Goal: Task Accomplishment & Management: Manage account settings

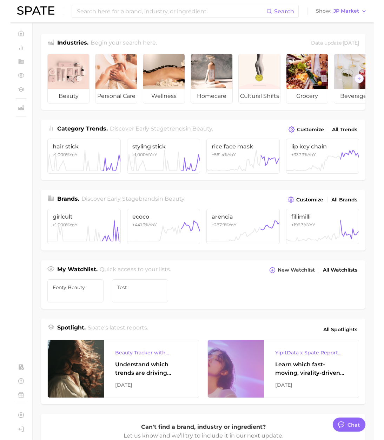
scroll to position [1149, 0]
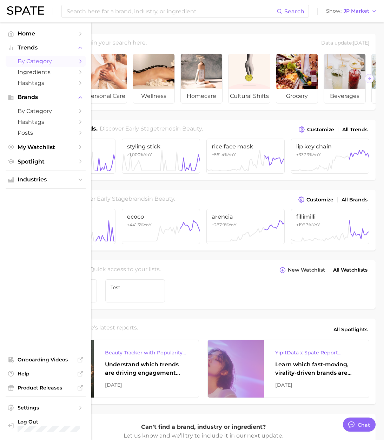
click at [28, 58] on span "by Category" at bounding box center [46, 61] width 56 height 7
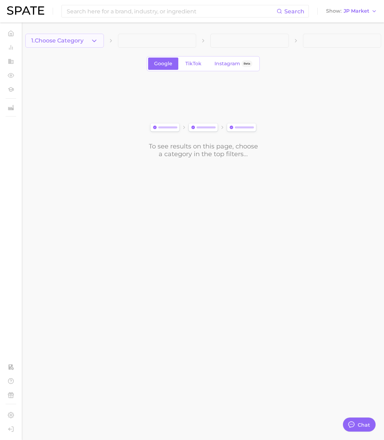
click at [99, 45] on button "1. Choose Category" at bounding box center [64, 41] width 79 height 14
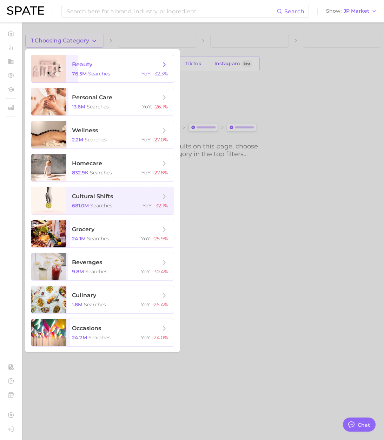
click at [90, 67] on span "beauty" at bounding box center [82, 64] width 20 height 7
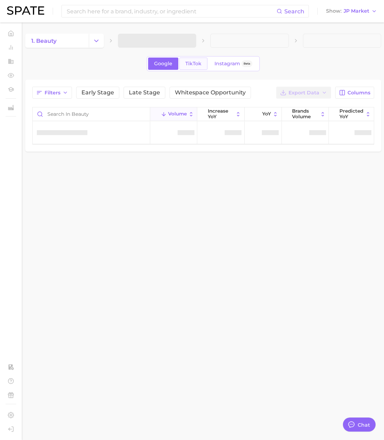
click at [196, 65] on span "TikTok" at bounding box center [193, 64] width 16 height 6
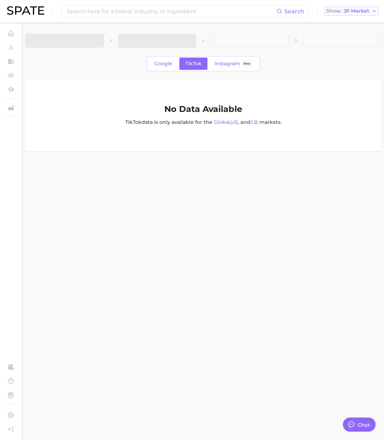
click at [355, 13] on span "JP Market" at bounding box center [356, 11] width 26 height 4
click at [358, 21] on span "[GEOGRAPHIC_DATA]" at bounding box center [347, 23] width 54 height 6
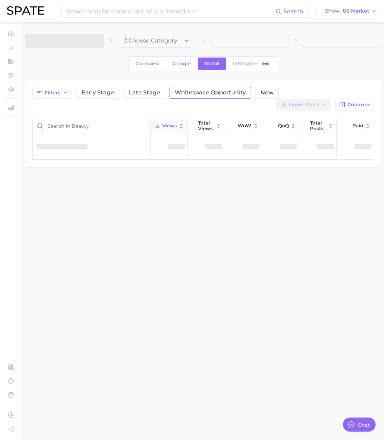
type textarea "x"
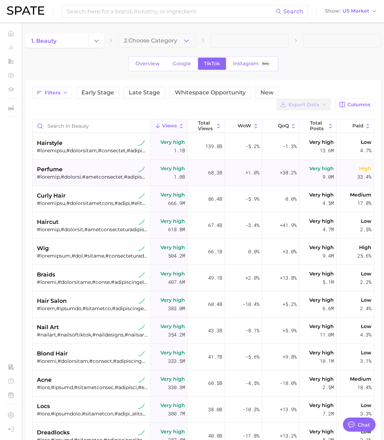
click at [107, 181] on div "perfume" at bounding box center [92, 173] width 110 height 26
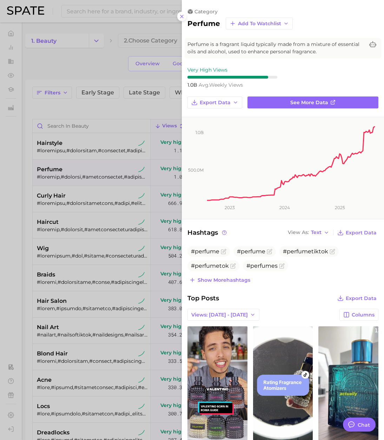
click at [161, 109] on div at bounding box center [192, 220] width 384 height 440
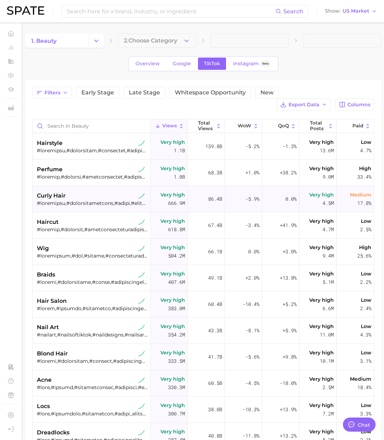
click at [100, 201] on div at bounding box center [92, 203] width 110 height 6
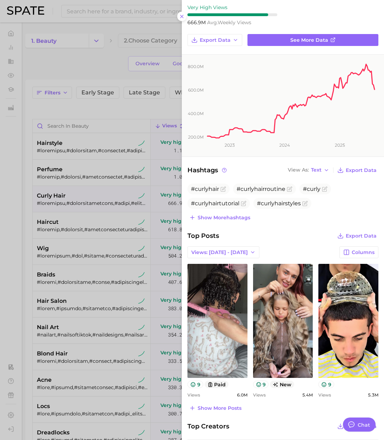
scroll to position [114, 0]
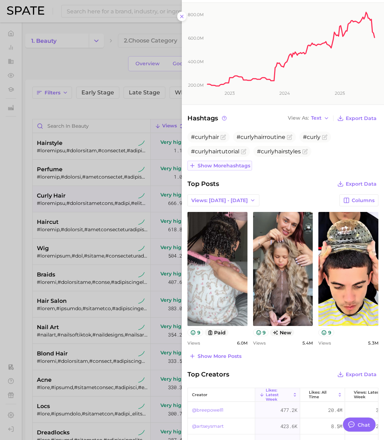
click at [232, 168] on button "Show more hashtags" at bounding box center [219, 166] width 65 height 10
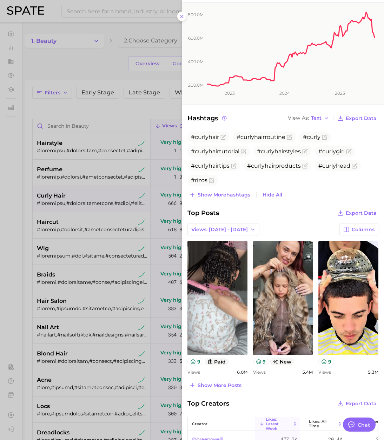
click at [67, 66] on div at bounding box center [192, 220] width 384 height 440
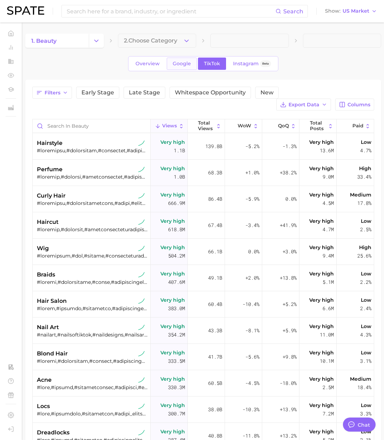
click at [182, 62] on span "Google" at bounding box center [181, 64] width 18 height 6
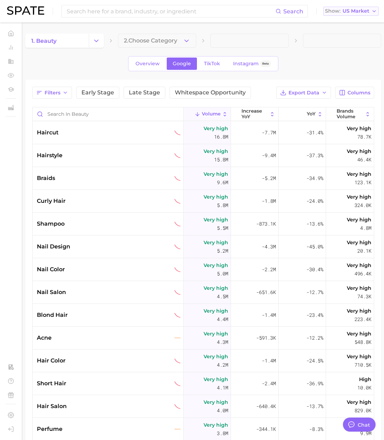
click at [363, 13] on span "US Market" at bounding box center [355, 11] width 27 height 4
click at [346, 45] on button "[GEOGRAPHIC_DATA]" at bounding box center [347, 48] width 61 height 13
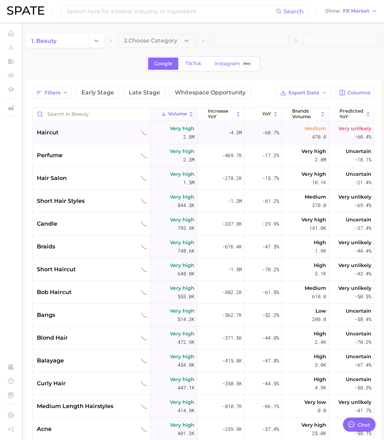
click at [127, 139] on div "haircut" at bounding box center [91, 132] width 117 height 23
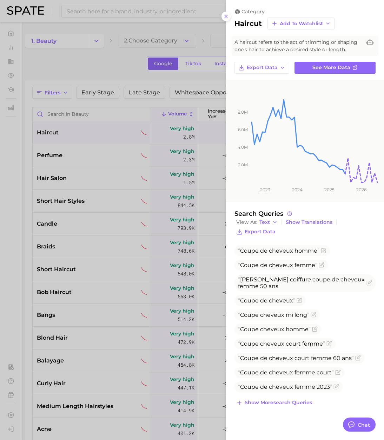
click at [15, 110] on div at bounding box center [192, 220] width 384 height 440
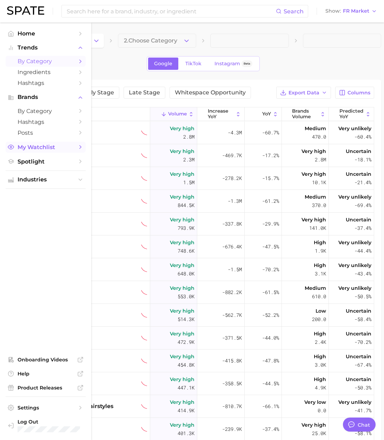
click at [39, 147] on span "My Watchlist" at bounding box center [46, 147] width 56 height 7
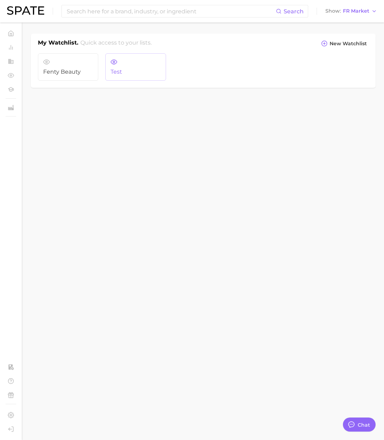
click at [127, 69] on span "Test" at bounding box center [135, 72] width 50 height 6
click at [334, 45] on span "New Watchlist" at bounding box center [347, 44] width 37 height 6
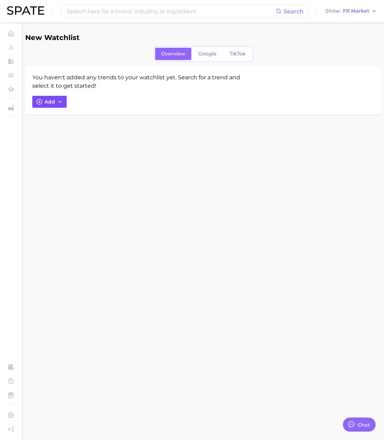
click at [50, 104] on span "Add" at bounding box center [50, 102] width 11 height 6
click at [309, 78] on div "You haven't added any trends to your watchlist yet. Search for a trend and sele…" at bounding box center [202, 90] width 341 height 34
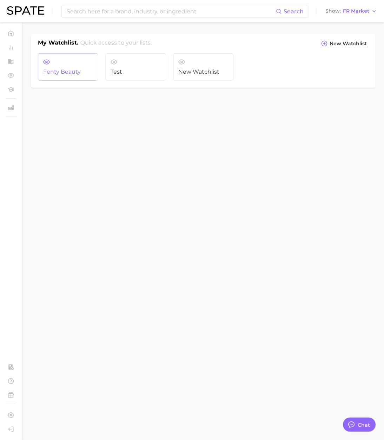
click at [62, 61] on link "Fenty Beauty" at bounding box center [68, 66] width 60 height 27
click at [210, 66] on link "New Watchlist" at bounding box center [203, 66] width 60 height 27
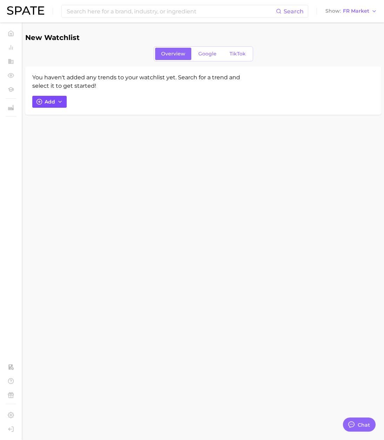
click at [56, 98] on button "Add" at bounding box center [49, 102] width 34 height 12
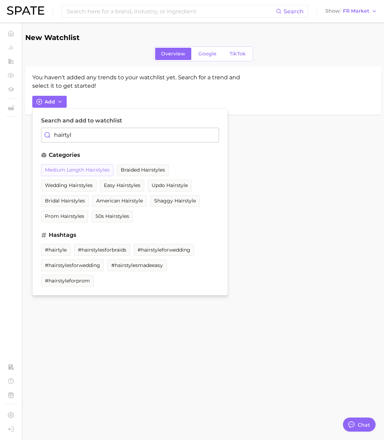
type input "hairtyl"
click at [95, 168] on span "medium length hairstyles" at bounding box center [77, 170] width 65 height 6
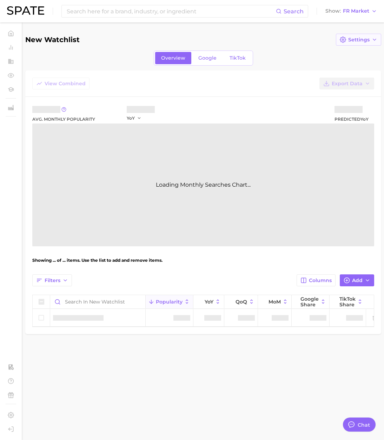
click at [363, 40] on span "Settings" at bounding box center [358, 40] width 21 height 6
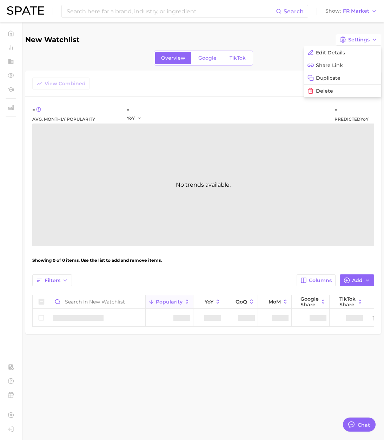
drag, startPoint x: 157, startPoint y: 78, endPoint x: 135, endPoint y: 83, distance: 22.0
click at [156, 78] on div "View Combined Export Data" at bounding box center [202, 86] width 355 height 19
click at [361, 40] on span "Settings" at bounding box center [358, 40] width 21 height 6
click at [356, 13] on span "FR Market" at bounding box center [356, 11] width 26 height 4
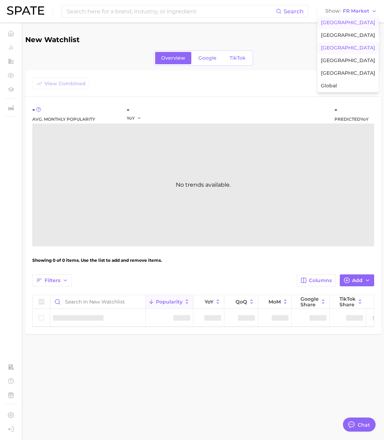
click at [351, 20] on span "[GEOGRAPHIC_DATA]" at bounding box center [347, 23] width 54 height 6
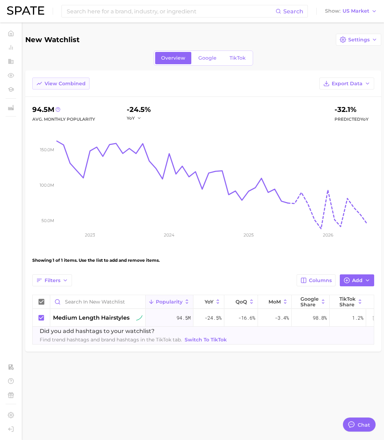
click at [59, 85] on span "View Combined" at bounding box center [65, 84] width 41 height 6
click at [61, 87] on button "View Separated" at bounding box center [60, 83] width 57 height 12
click at [211, 340] on span "Switch to TikTok" at bounding box center [205, 340] width 42 height 6
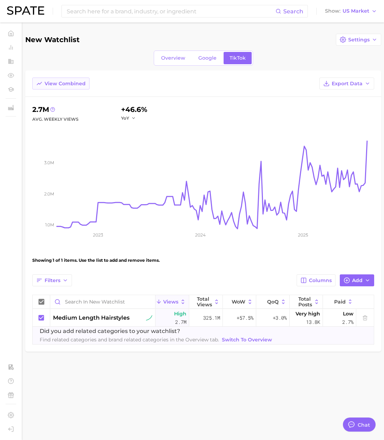
click at [65, 81] on span "View Combined" at bounding box center [65, 84] width 41 height 6
click at [207, 61] on link "Google" at bounding box center [207, 58] width 30 height 12
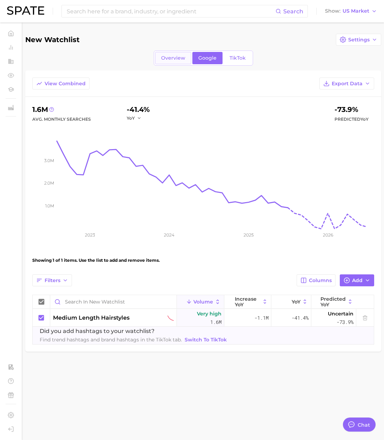
click at [180, 60] on span "Overview" at bounding box center [173, 58] width 24 height 6
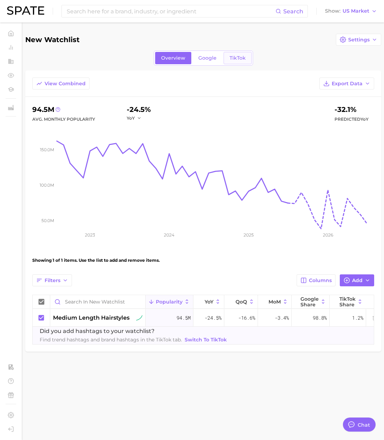
click at [231, 62] on link "TikTok" at bounding box center [237, 58] width 28 height 12
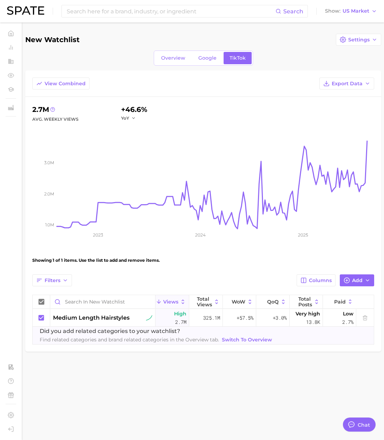
click at [247, 339] on span "Switch to Overview" at bounding box center [247, 340] width 50 height 6
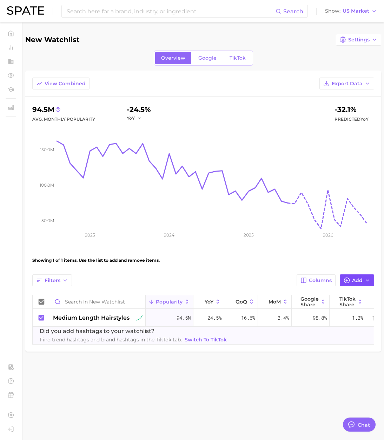
click at [359, 276] on button "Add" at bounding box center [356, 280] width 34 height 12
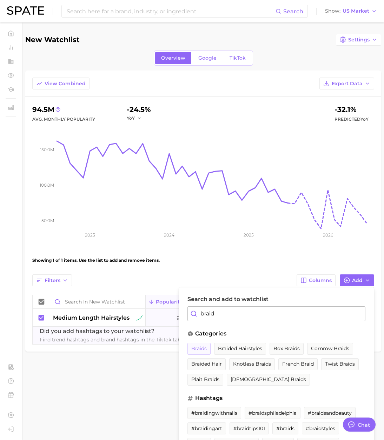
type input "braid"
click at [207, 352] on button "braids" at bounding box center [198, 349] width 23 height 12
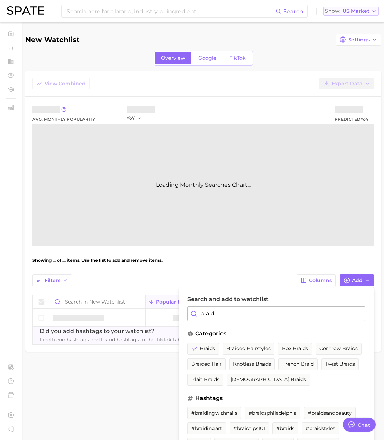
click at [363, 13] on span "US Market" at bounding box center [355, 11] width 27 height 4
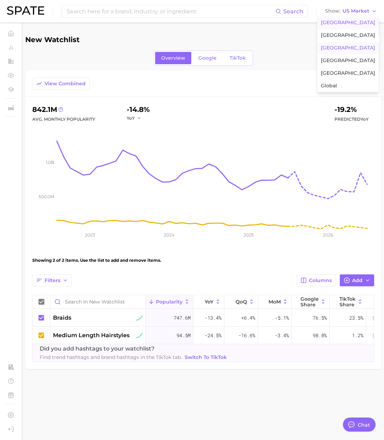
click at [343, 48] on span "[GEOGRAPHIC_DATA]" at bounding box center [347, 48] width 54 height 6
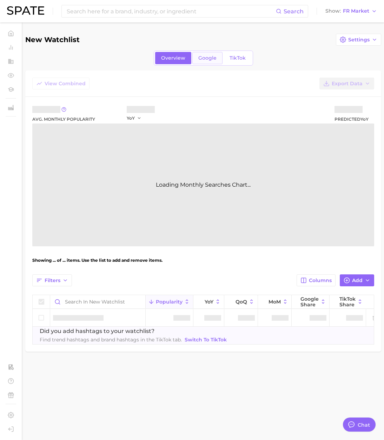
click at [205, 62] on link "Google" at bounding box center [207, 58] width 30 height 12
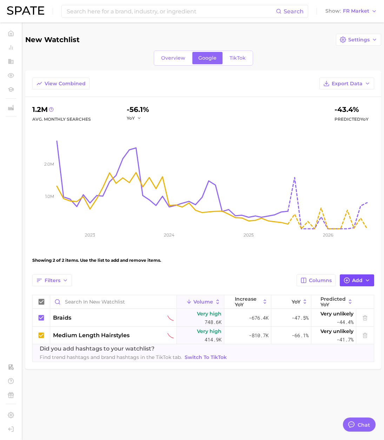
click at [360, 282] on span "Add" at bounding box center [357, 280] width 11 height 6
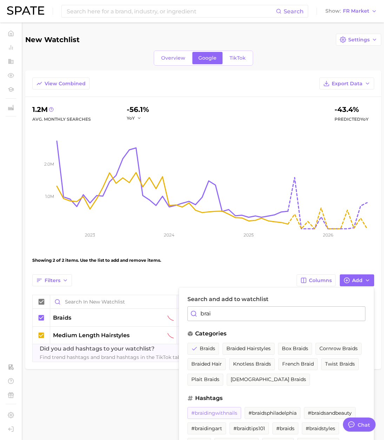
type input "brai"
click at [214, 416] on button "#braidingwithnails" at bounding box center [214, 413] width 54 height 12
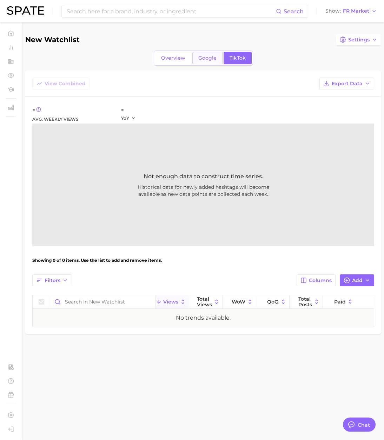
click at [208, 58] on span "Google" at bounding box center [207, 58] width 18 height 6
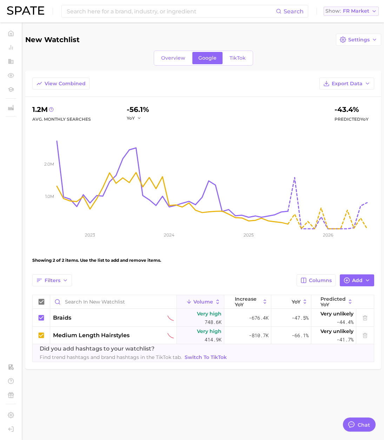
click at [357, 10] on span "FR Market" at bounding box center [356, 11] width 26 height 4
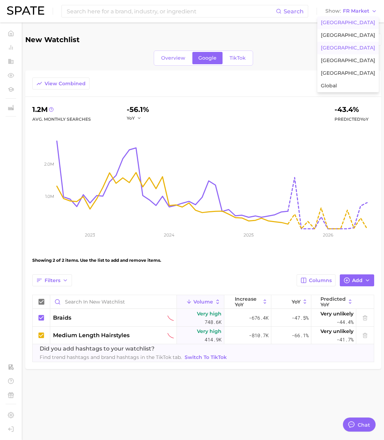
click at [350, 24] on span "[GEOGRAPHIC_DATA]" at bounding box center [347, 23] width 54 height 6
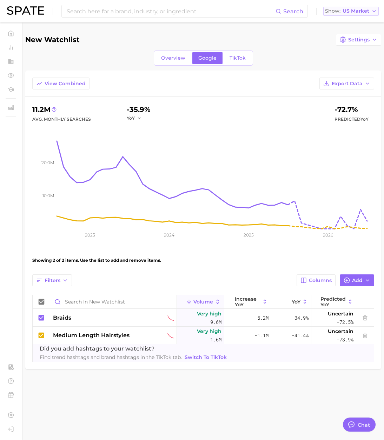
click at [355, 14] on button "Show US Market" at bounding box center [350, 11] width 55 height 9
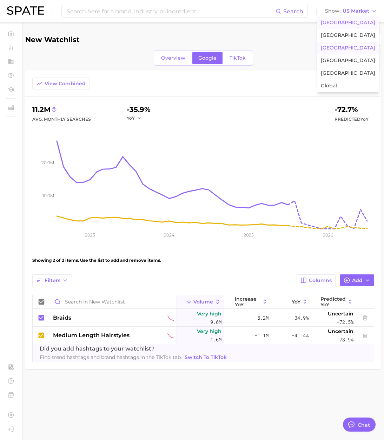
click at [351, 43] on button "[GEOGRAPHIC_DATA]" at bounding box center [347, 48] width 61 height 13
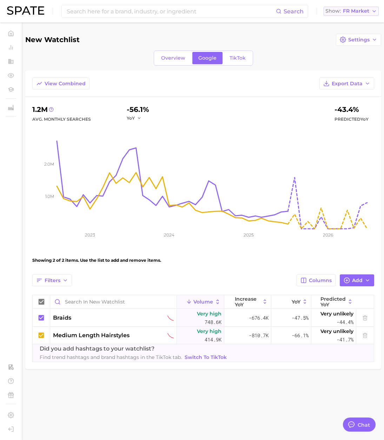
click at [352, 13] on span "FR Market" at bounding box center [356, 11] width 26 height 4
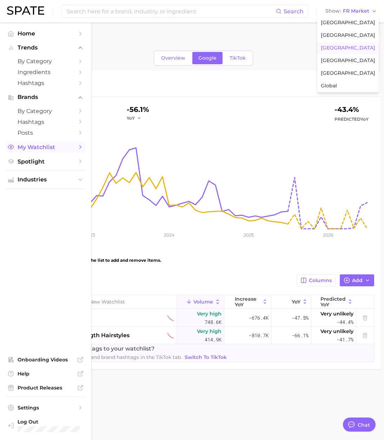
click at [38, 149] on span "My Watchlist" at bounding box center [46, 147] width 56 height 7
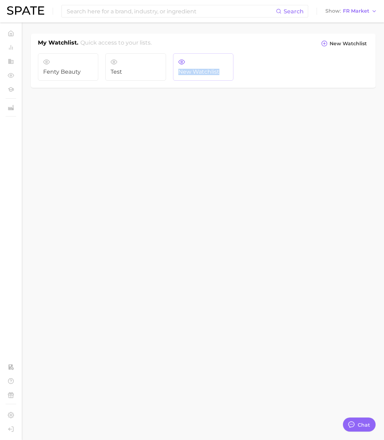
click at [200, 66] on link "New Watchlist" at bounding box center [203, 66] width 60 height 27
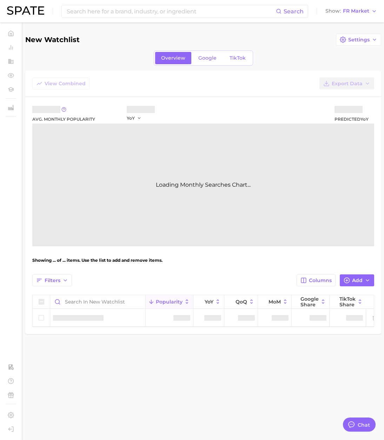
click at [352, 46] on div "New Watchlist Settings Overview Google TikTok View Combined Export Data Avg. Mo…" at bounding box center [202, 184] width 355 height 300
click at [354, 43] on button "Settings" at bounding box center [358, 40] width 45 height 12
click at [325, 92] on span "Delete" at bounding box center [324, 91] width 17 height 6
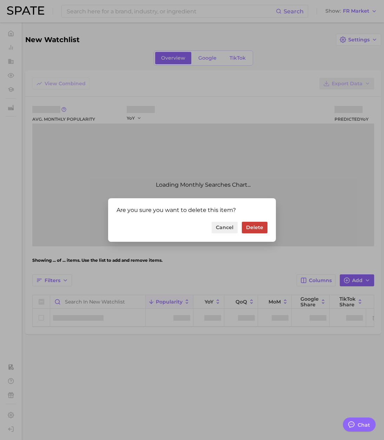
click at [253, 226] on button "Delete" at bounding box center [255, 228] width 26 height 12
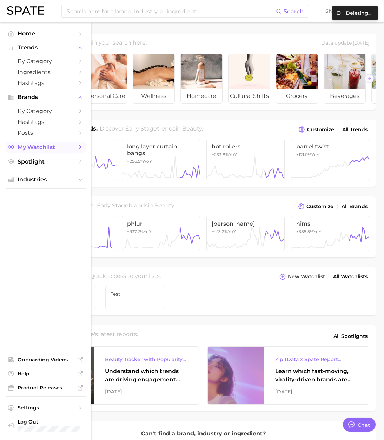
click at [47, 148] on span "My Watchlist" at bounding box center [46, 147] width 56 height 7
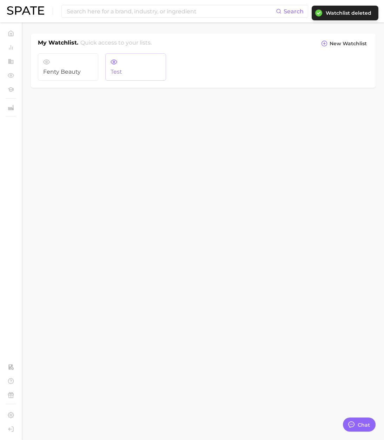
click at [123, 67] on link "Test" at bounding box center [135, 66] width 60 height 27
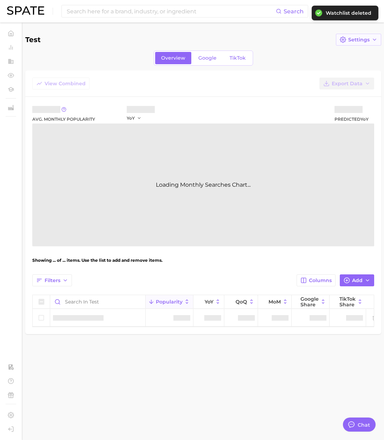
click at [358, 40] on span "Settings" at bounding box center [358, 40] width 21 height 6
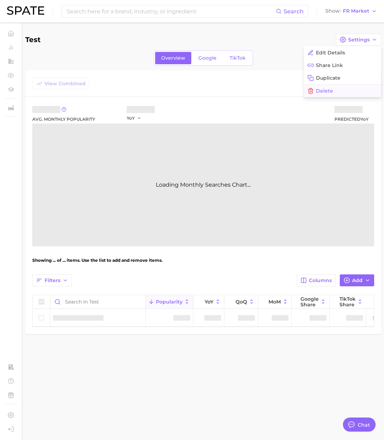
click at [323, 90] on span "Delete" at bounding box center [324, 91] width 17 height 6
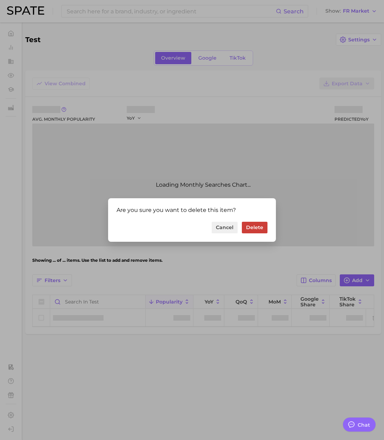
click at [249, 224] on button "Delete" at bounding box center [255, 228] width 26 height 12
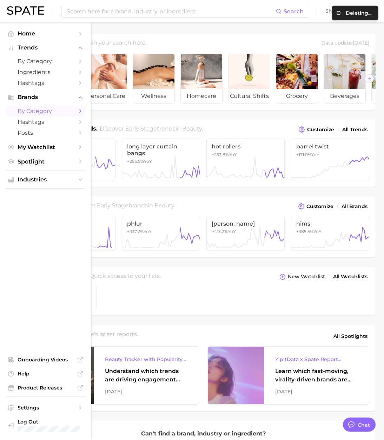
click at [23, 110] on span "by Category" at bounding box center [46, 111] width 56 height 7
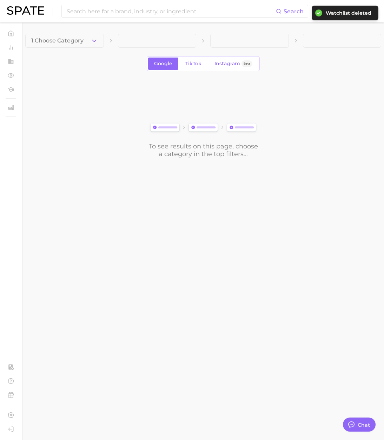
click at [38, 100] on div "To see results on this page, choose a category in the top filters..." at bounding box center [202, 119] width 355 height 78
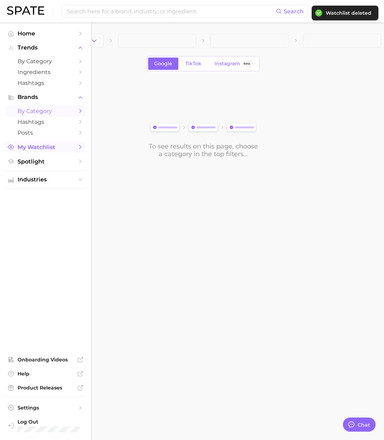
click at [34, 152] on link "My Watchlist" at bounding box center [46, 147] width 80 height 11
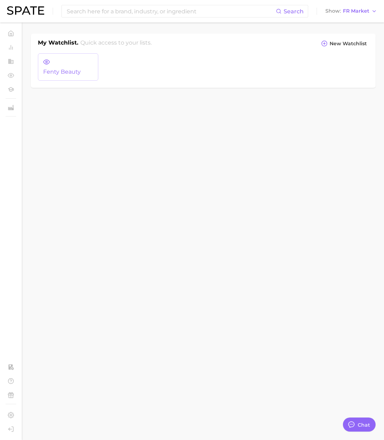
click at [77, 70] on span "Fenty Beauty" at bounding box center [68, 72] width 50 height 6
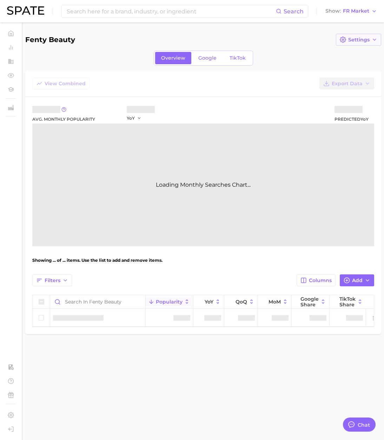
click at [357, 39] on span "Settings" at bounding box center [358, 40] width 21 height 6
click at [326, 92] on span "Delete" at bounding box center [324, 91] width 17 height 6
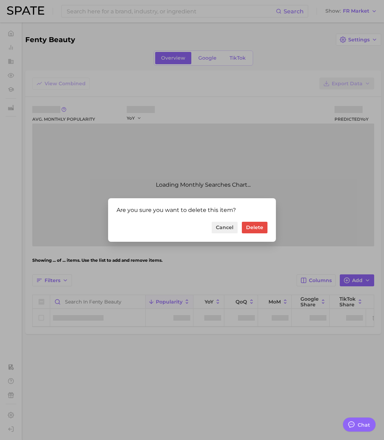
click at [271, 90] on div "Are you sure you want to delete this item? Cancel Delete" at bounding box center [192, 220] width 384 height 440
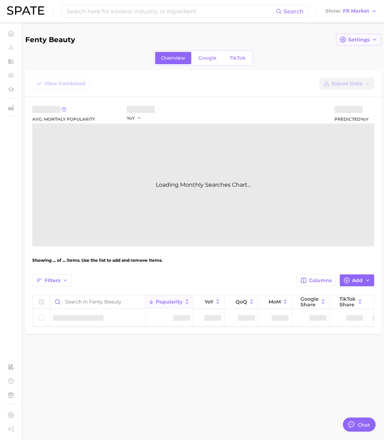
drag, startPoint x: 348, startPoint y: 43, endPoint x: 329, endPoint y: 113, distance: 72.5
click at [350, 44] on button "Settings" at bounding box center [358, 40] width 45 height 12
click at [329, 94] on button "Delete" at bounding box center [342, 90] width 77 height 13
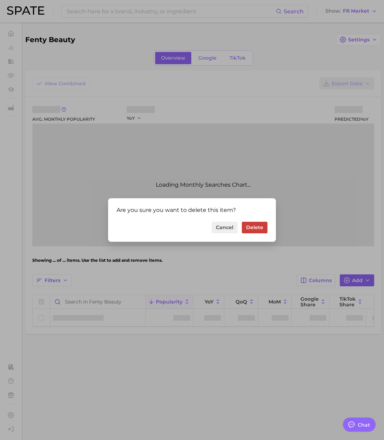
click at [255, 228] on button "Delete" at bounding box center [255, 228] width 26 height 12
